Goal: Task Accomplishment & Management: Manage account settings

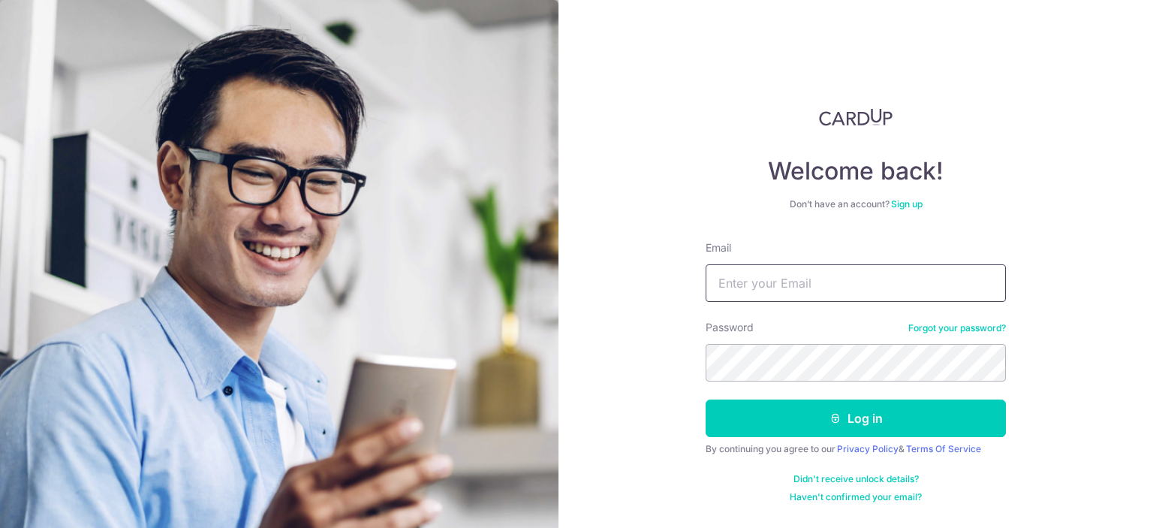
drag, startPoint x: 0, startPoint y: 0, endPoint x: 862, endPoint y: 292, distance: 910.1
click at [862, 292] on input "Email" at bounding box center [856, 283] width 300 height 38
type input "[EMAIL_ADDRESS][DOMAIN_NAME]"
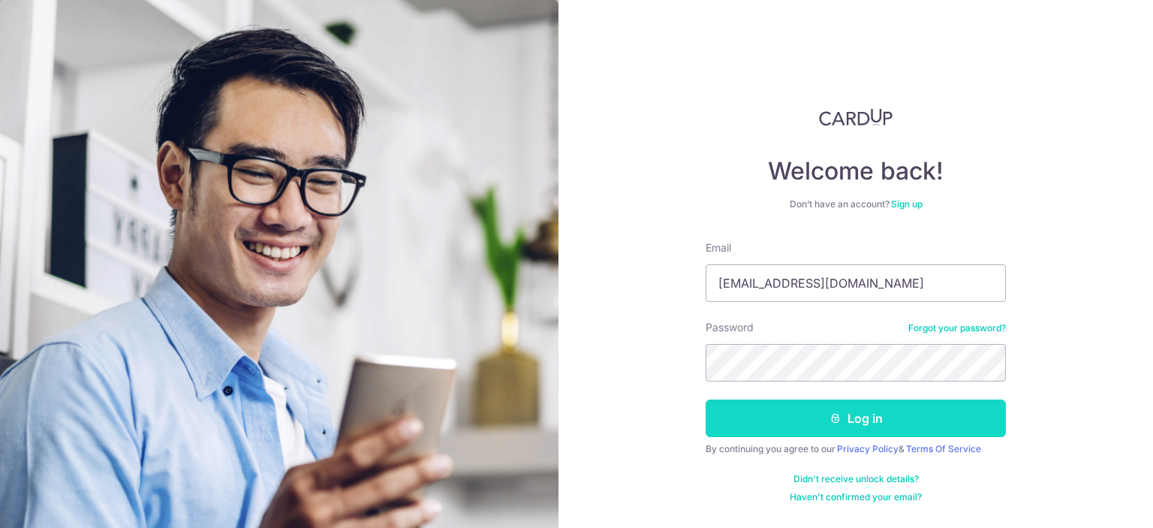
click at [859, 419] on button "Log in" at bounding box center [856, 418] width 300 height 38
